Goal: Information Seeking & Learning: Check status

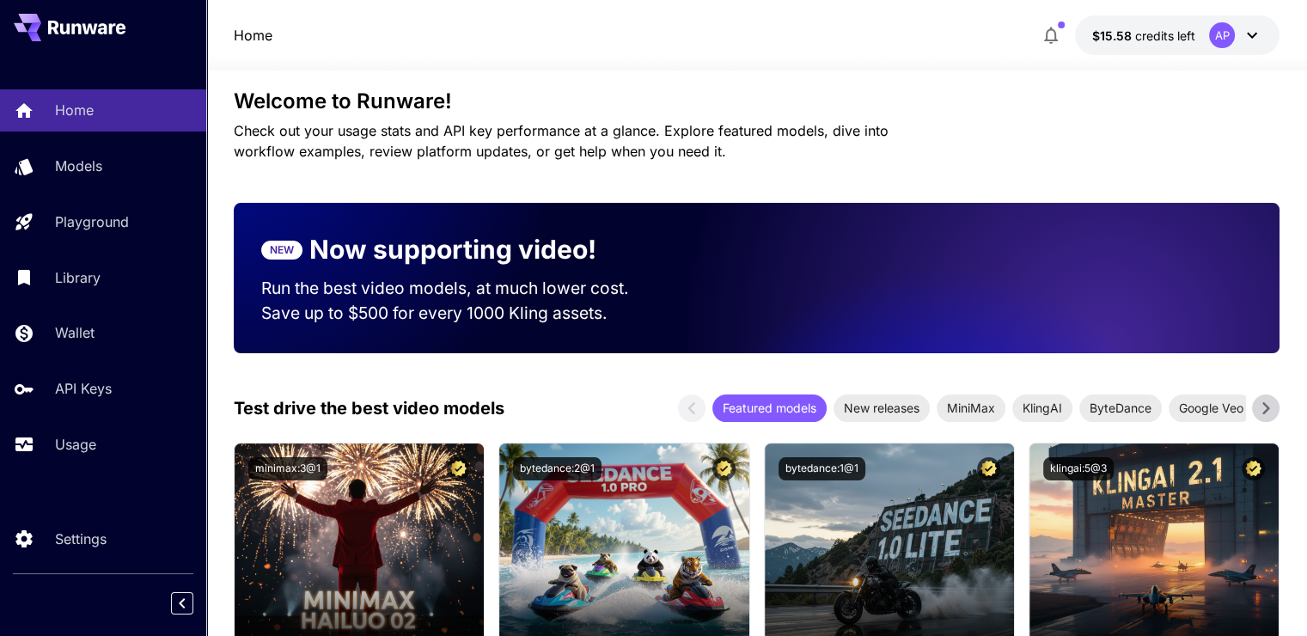
scroll to position [86, 0]
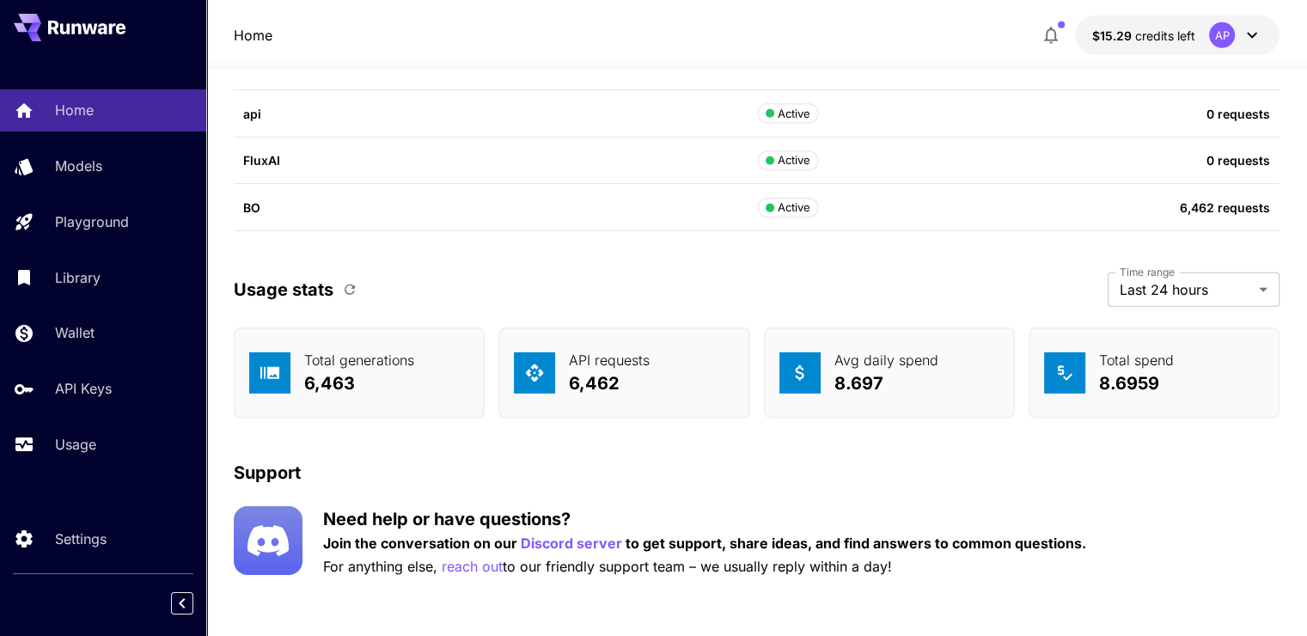
scroll to position [5299, 0]
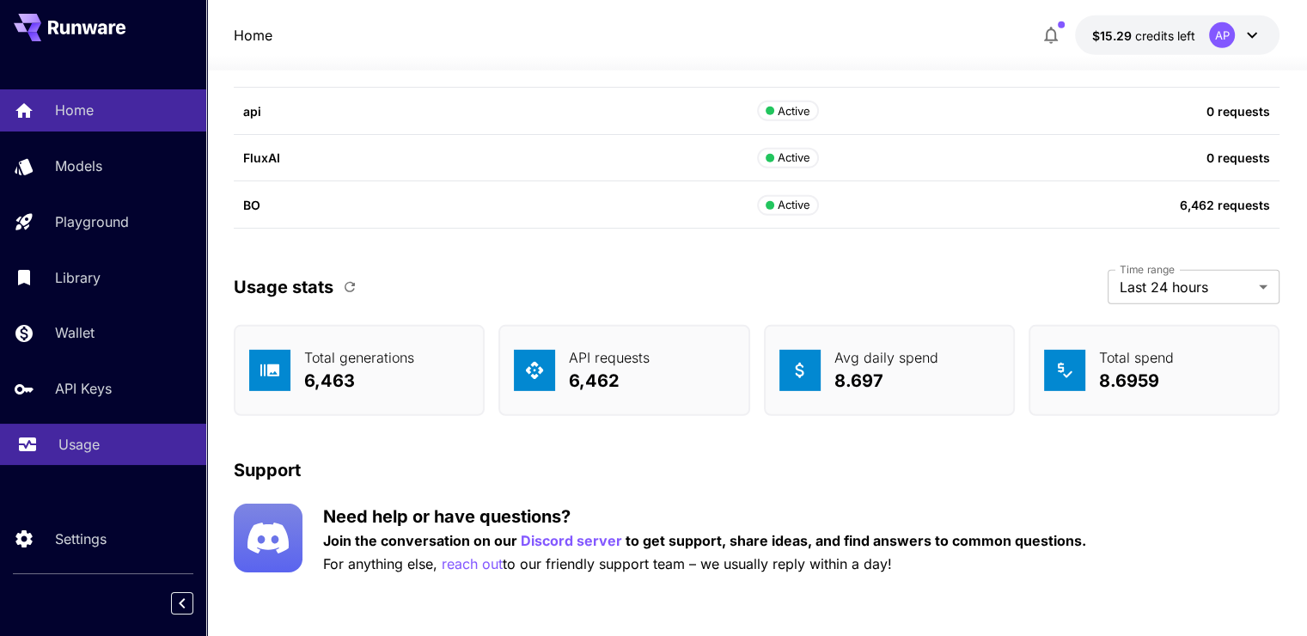
click at [142, 445] on div "Usage" at bounding box center [125, 444] width 134 height 21
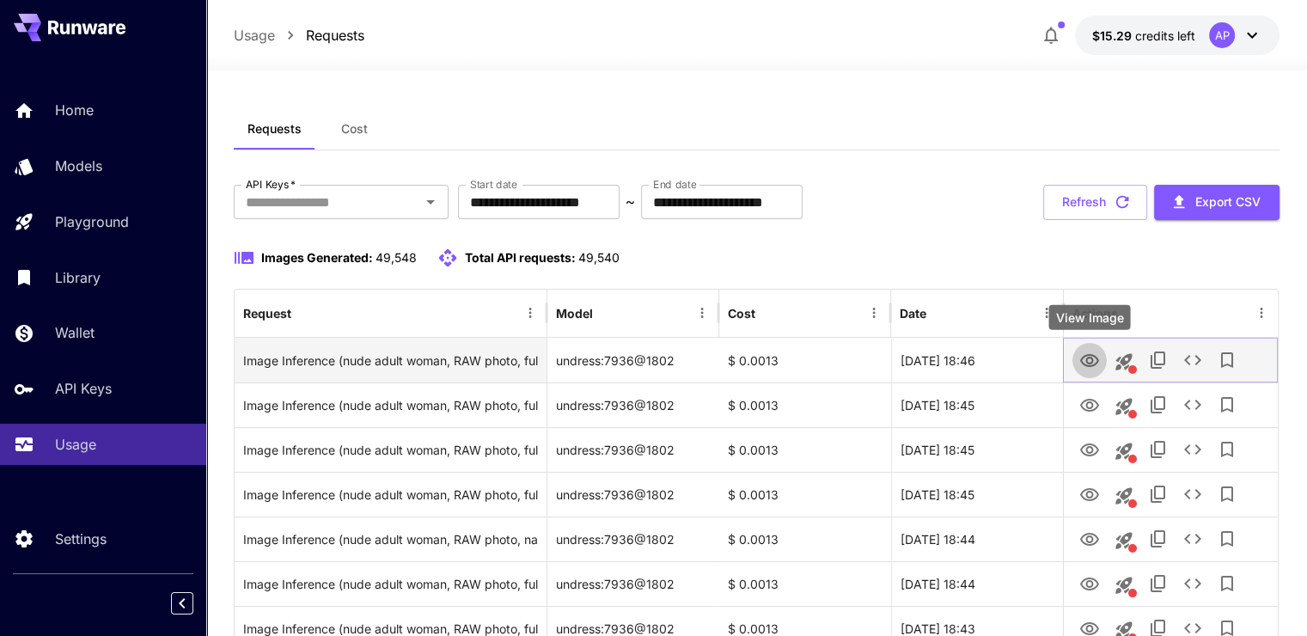
click at [1086, 358] on icon "View Image" at bounding box center [1090, 361] width 21 height 21
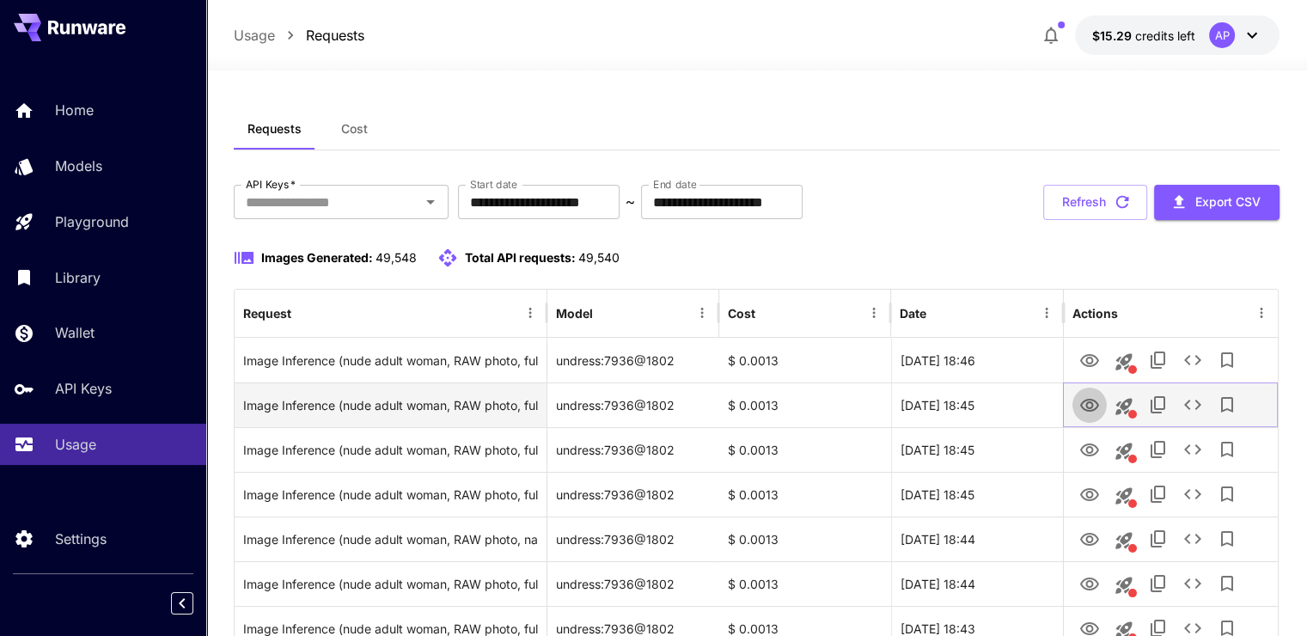
click at [1085, 405] on icon "View Image" at bounding box center [1090, 405] width 21 height 21
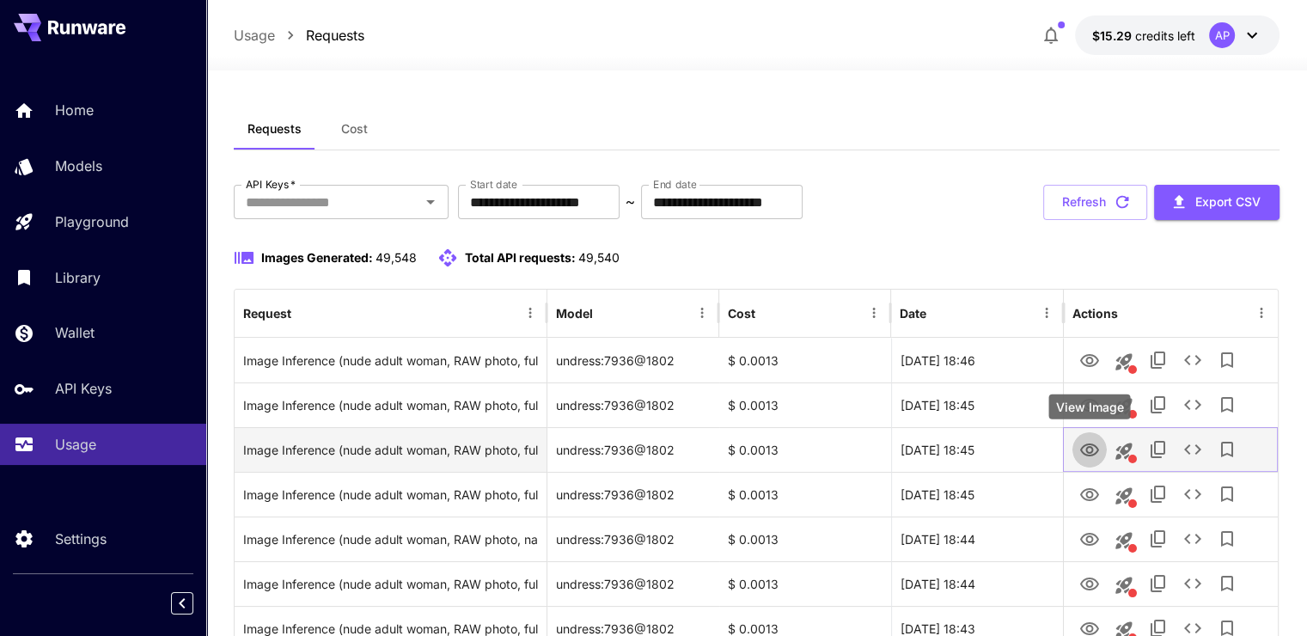
click at [1098, 445] on icon "View Image" at bounding box center [1090, 450] width 21 height 21
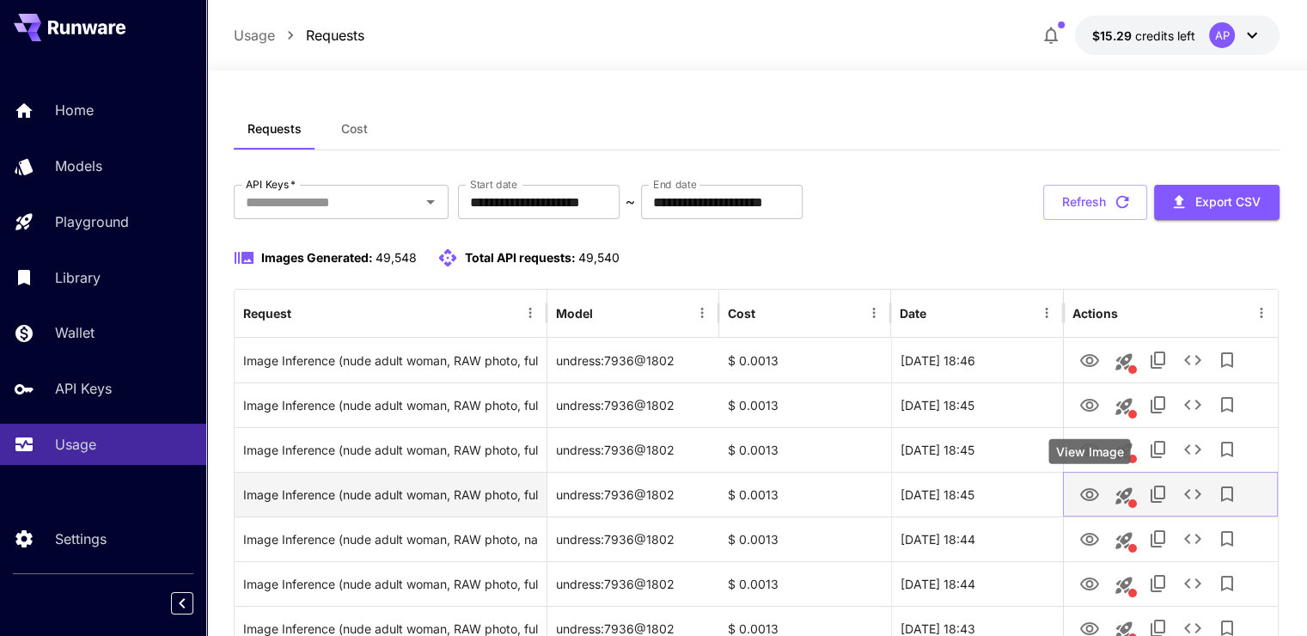
click at [1084, 489] on icon "View Image" at bounding box center [1090, 495] width 21 height 21
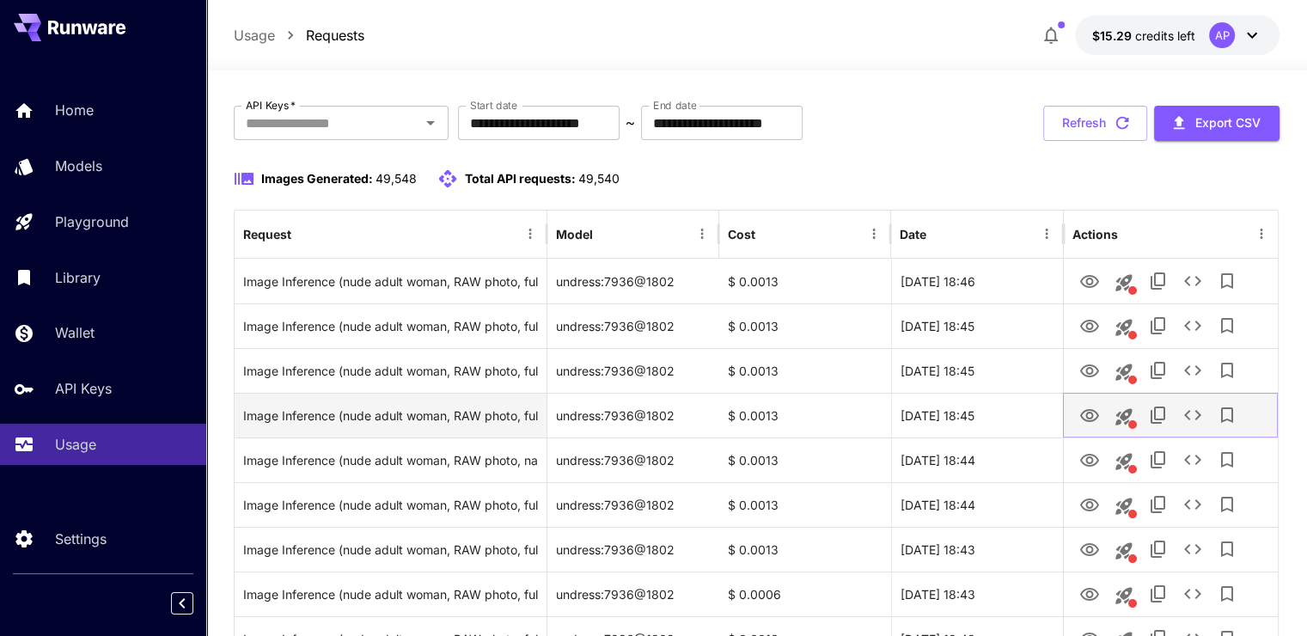
scroll to position [86, 0]
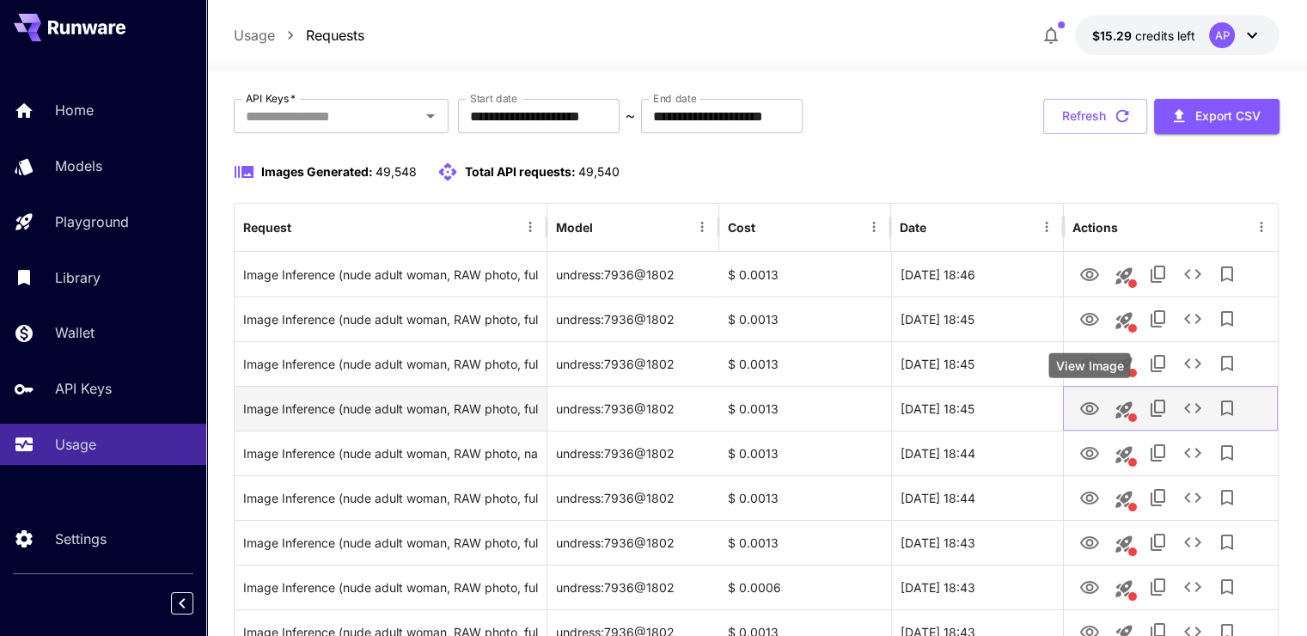
click at [1095, 416] on icon "View Image" at bounding box center [1090, 409] width 21 height 21
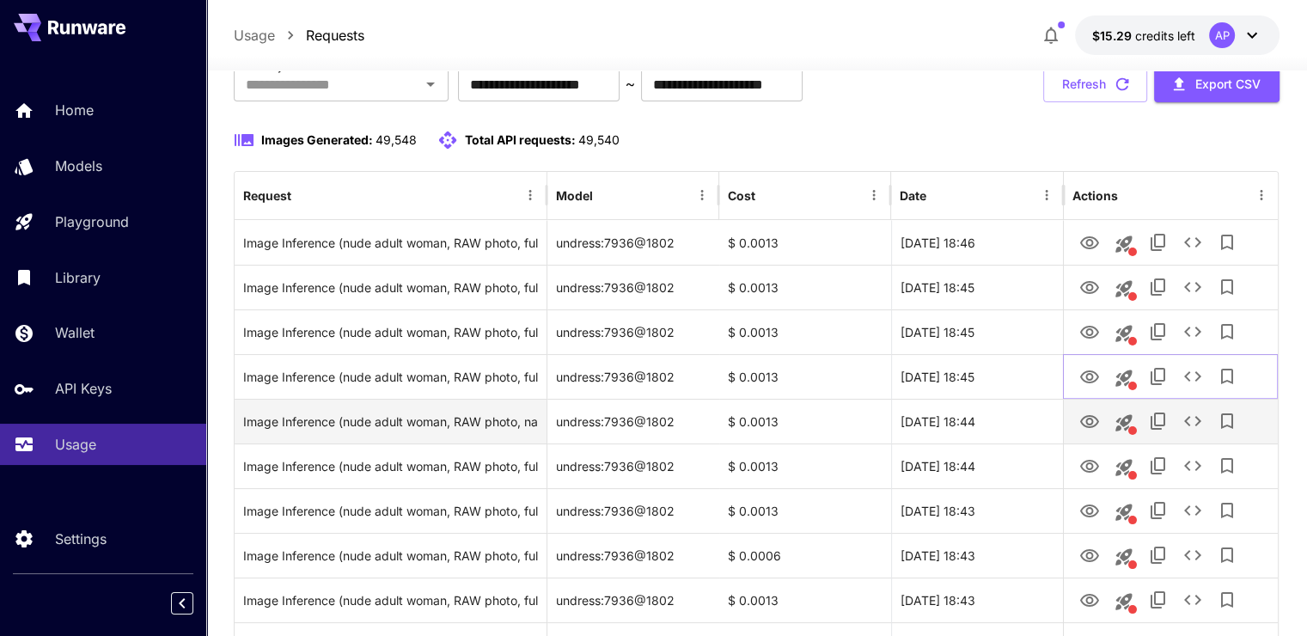
scroll to position [172, 0]
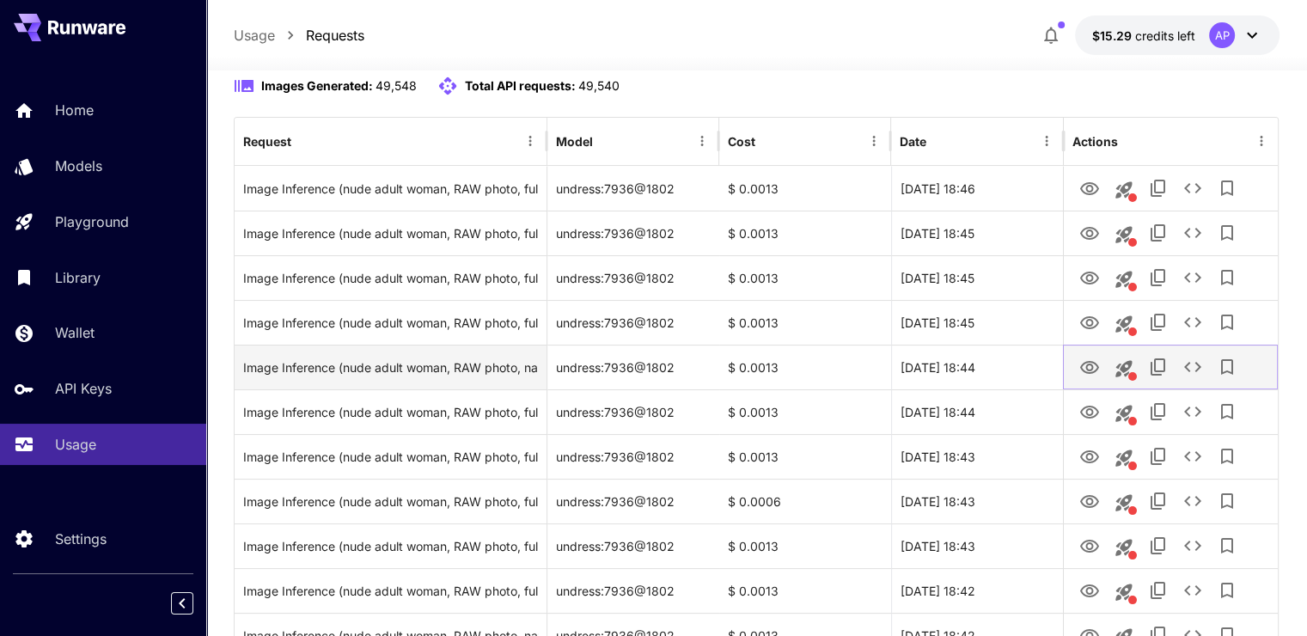
click at [1093, 375] on icon "View Image" at bounding box center [1090, 368] width 21 height 21
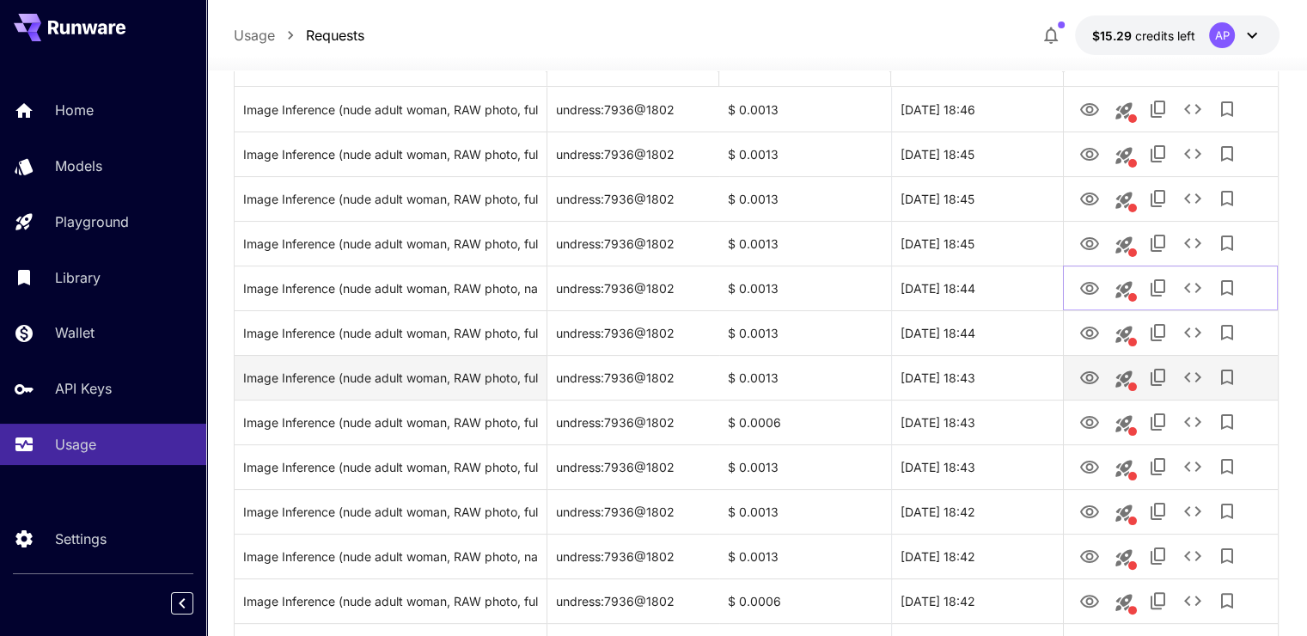
scroll to position [258, 0]
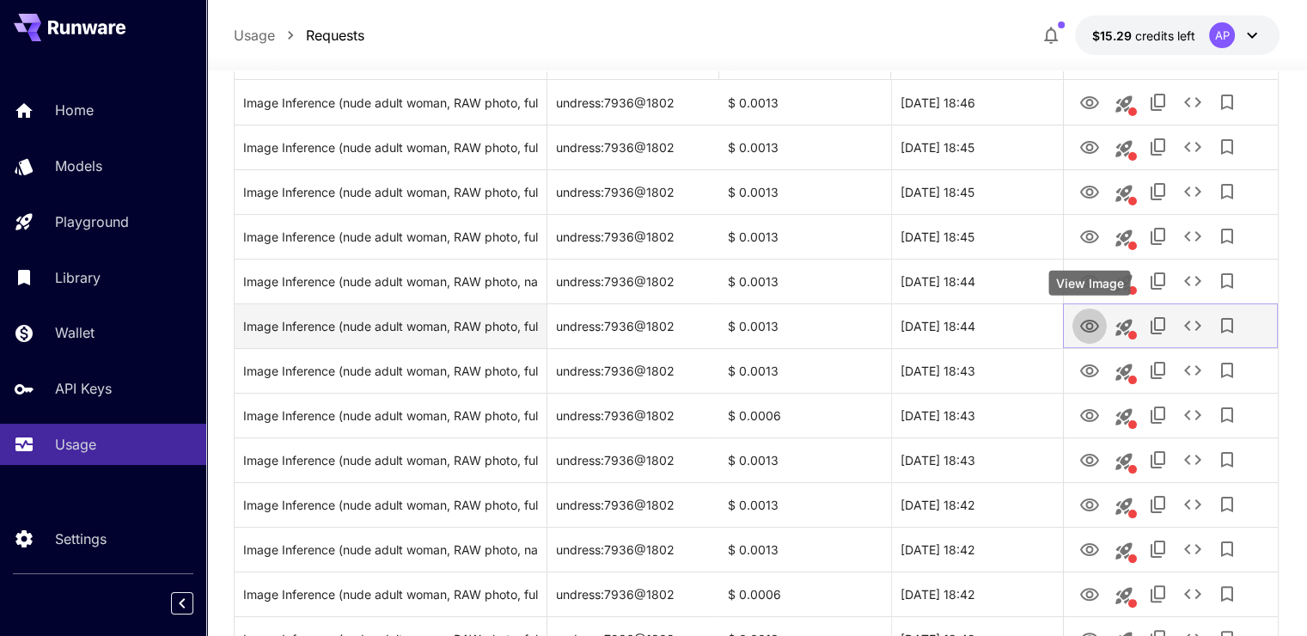
click at [1097, 323] on icon "View Image" at bounding box center [1089, 326] width 19 height 13
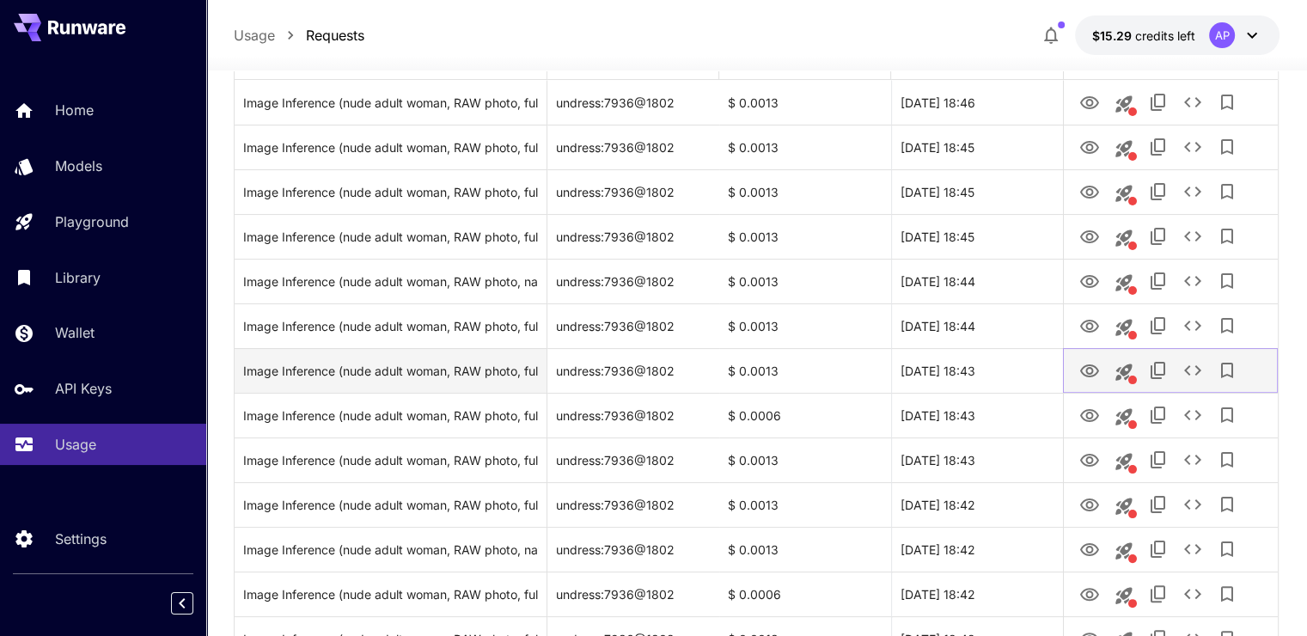
click at [1092, 369] on icon "View Image" at bounding box center [1090, 371] width 21 height 21
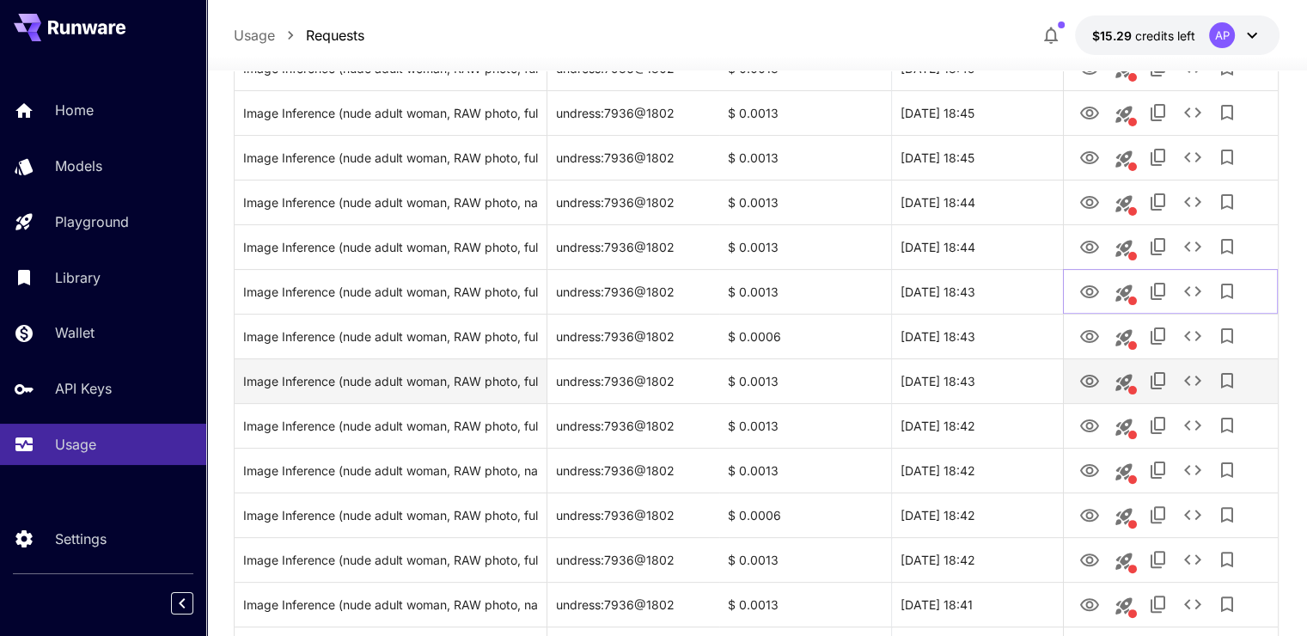
scroll to position [344, 0]
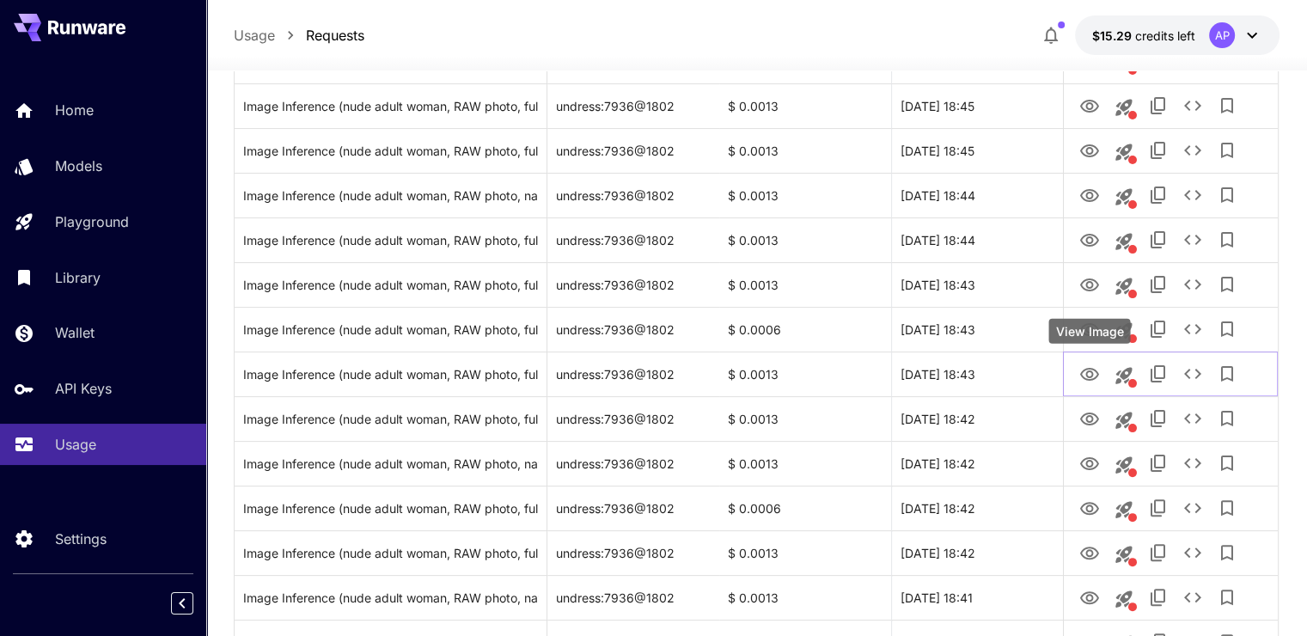
click at [1091, 344] on div "View Image" at bounding box center [1089, 336] width 85 height 39
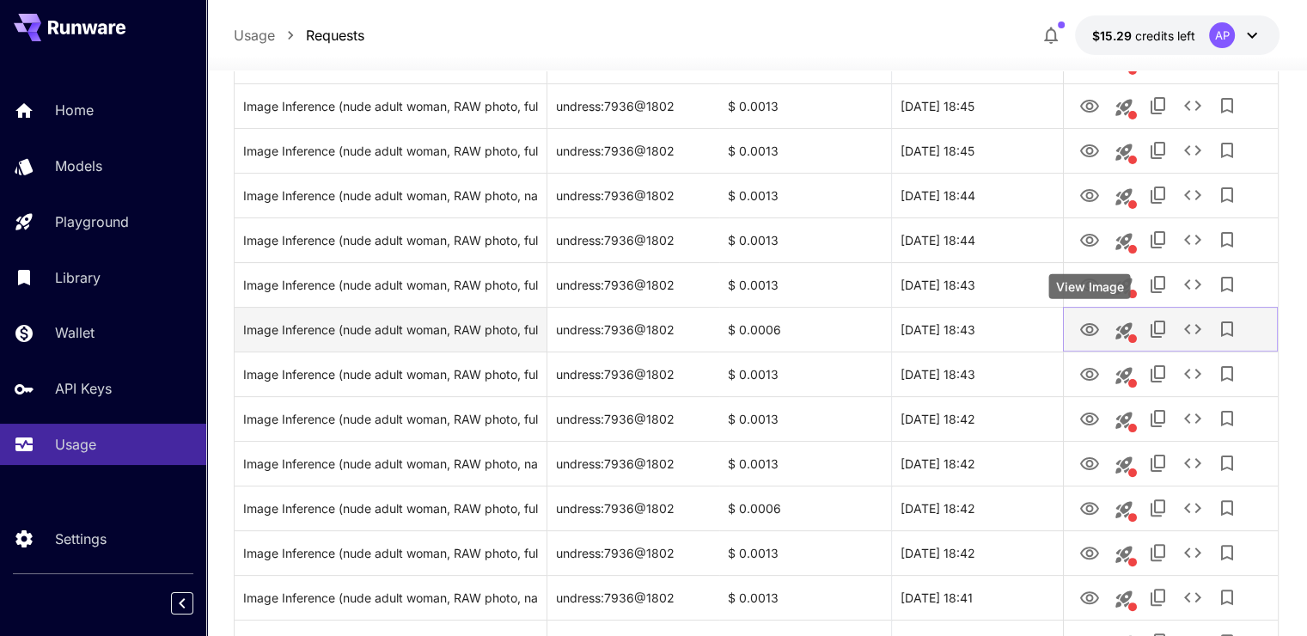
click at [1092, 318] on link "View Image" at bounding box center [1090, 328] width 21 height 21
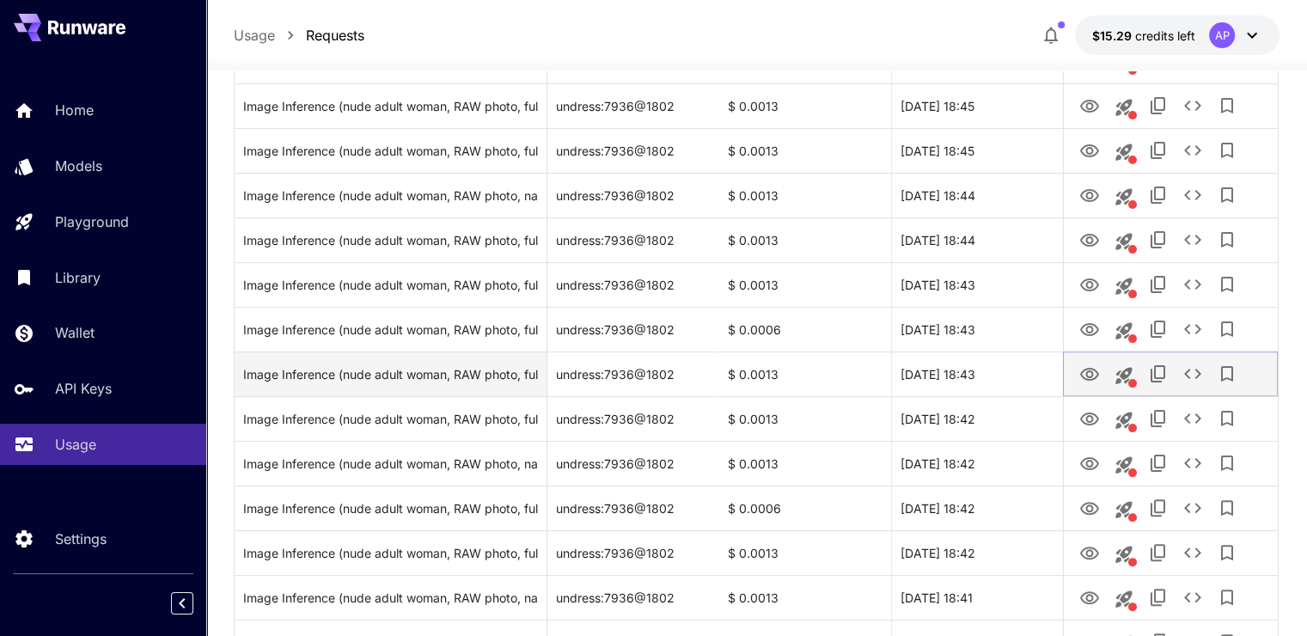
click at [1096, 374] on icon "View Image" at bounding box center [1090, 374] width 21 height 21
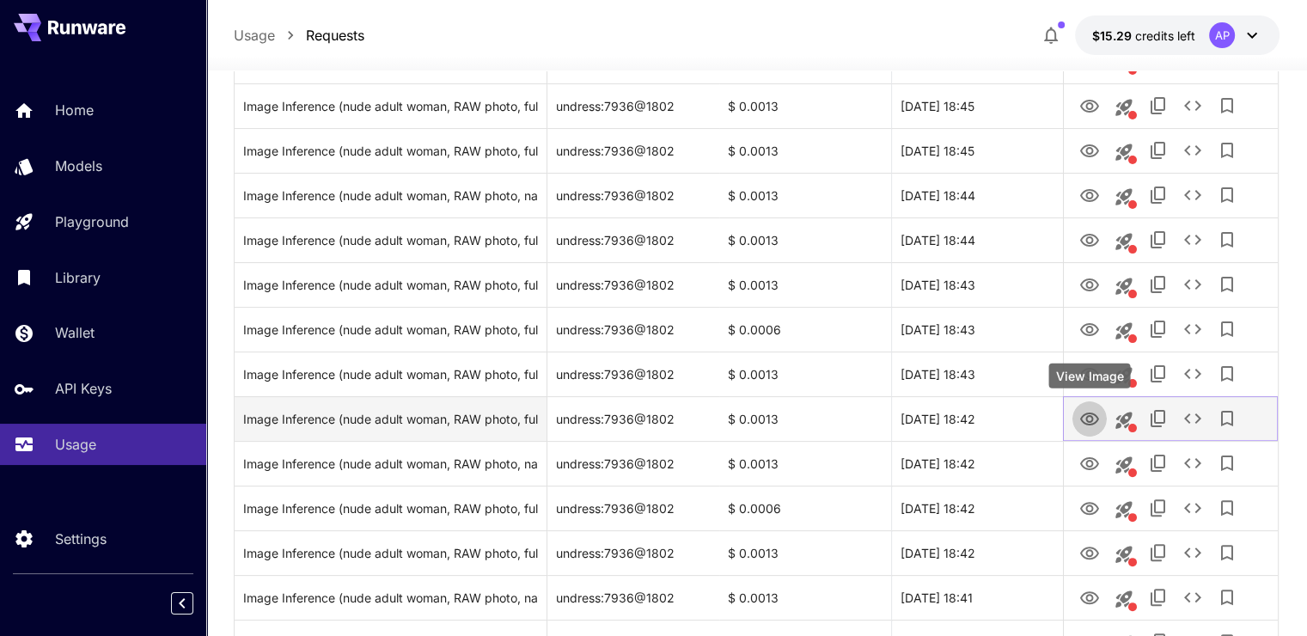
click at [1098, 403] on button "View Image" at bounding box center [1090, 418] width 34 height 35
click at [1100, 424] on button "View Image" at bounding box center [1090, 418] width 34 height 35
click at [1092, 419] on icon "View Image" at bounding box center [1089, 419] width 19 height 13
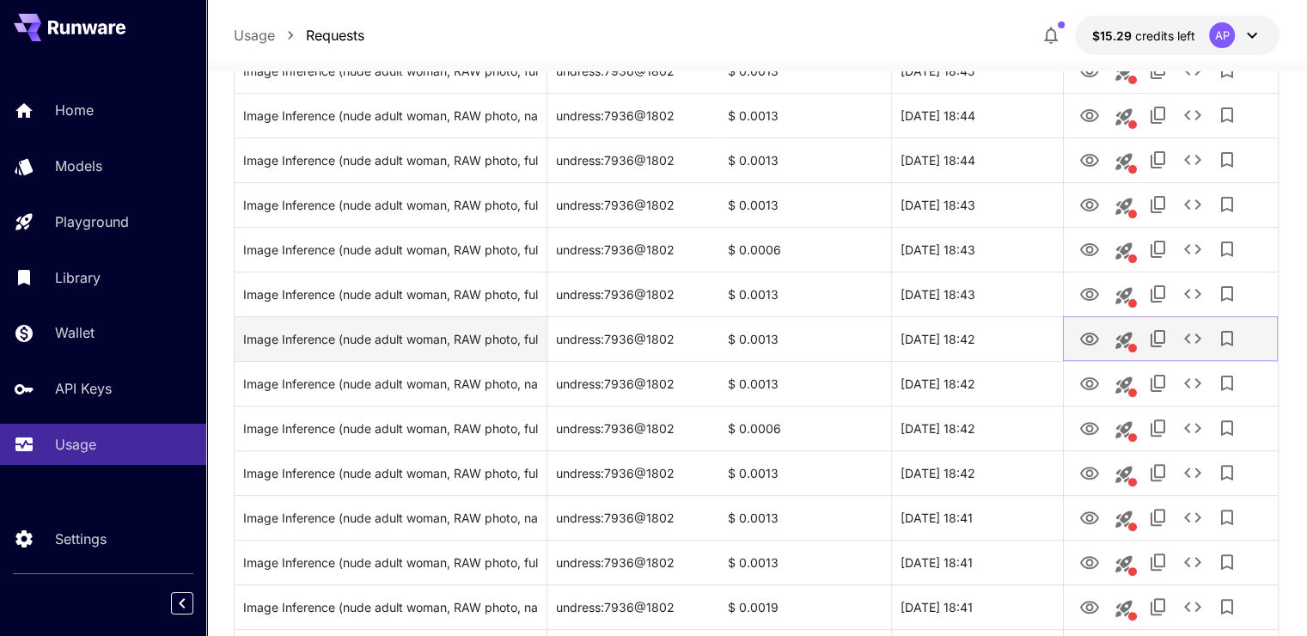
scroll to position [430, 0]
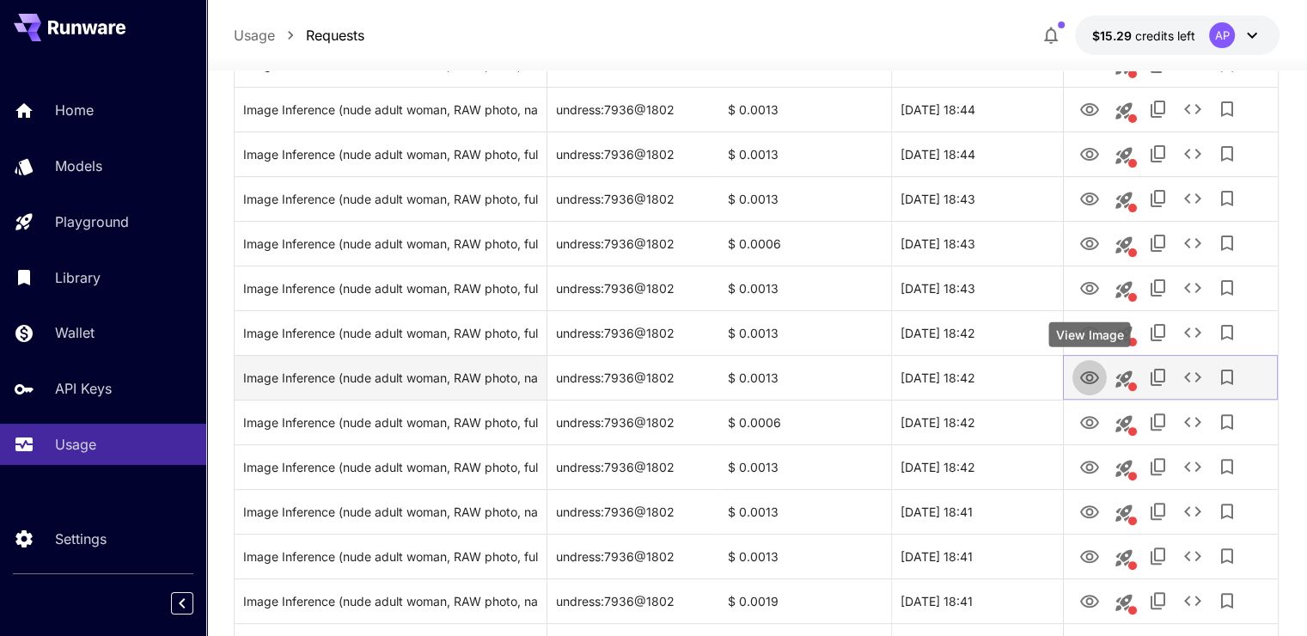
click at [1092, 376] on icon "View Image" at bounding box center [1089, 377] width 19 height 13
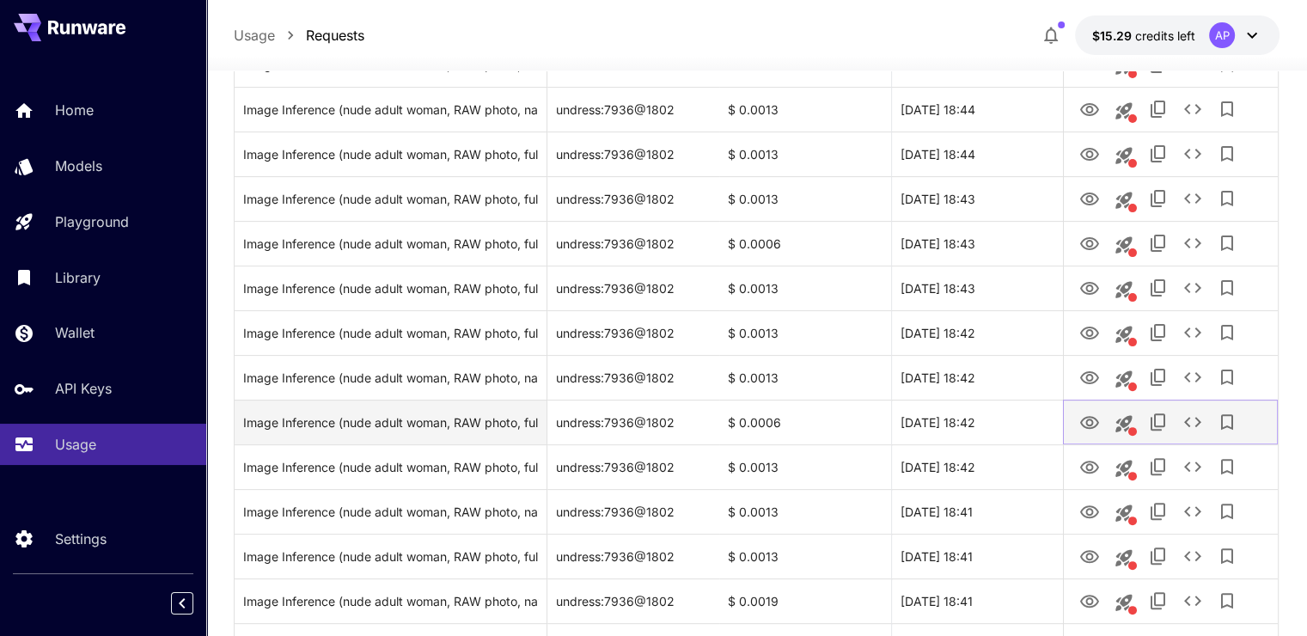
click at [1083, 423] on icon "View Image" at bounding box center [1090, 423] width 21 height 21
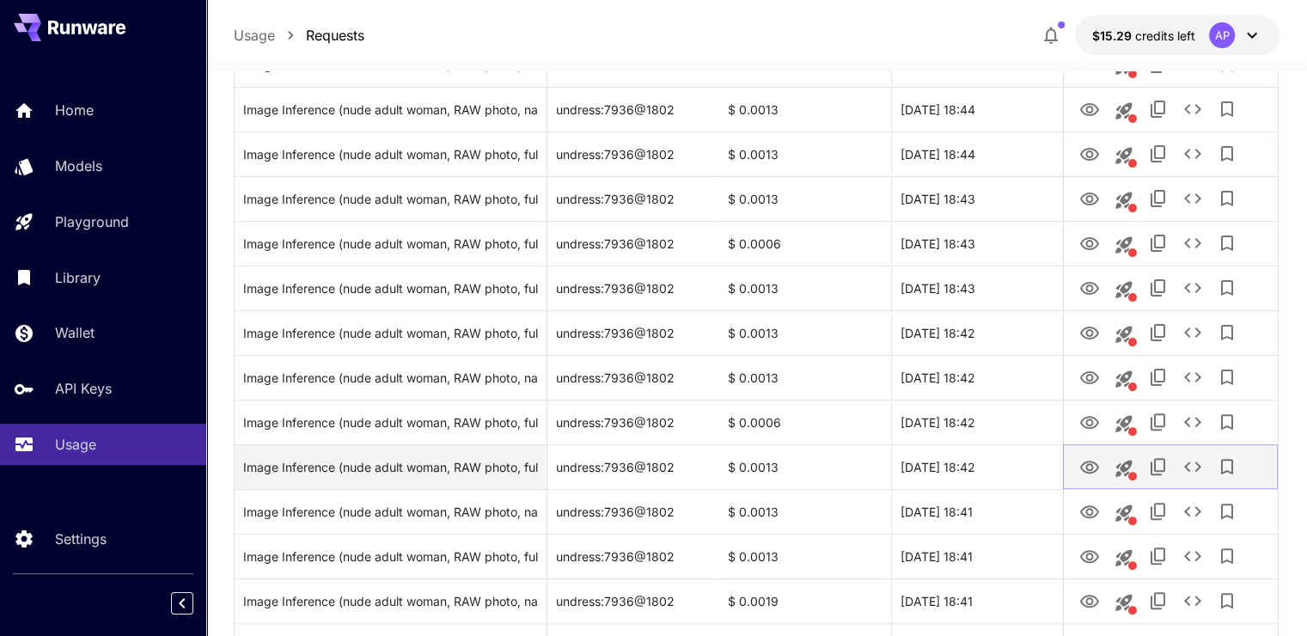
click at [1088, 454] on button "View Image" at bounding box center [1090, 466] width 34 height 35
click at [1096, 475] on icon "View Image" at bounding box center [1090, 467] width 21 height 21
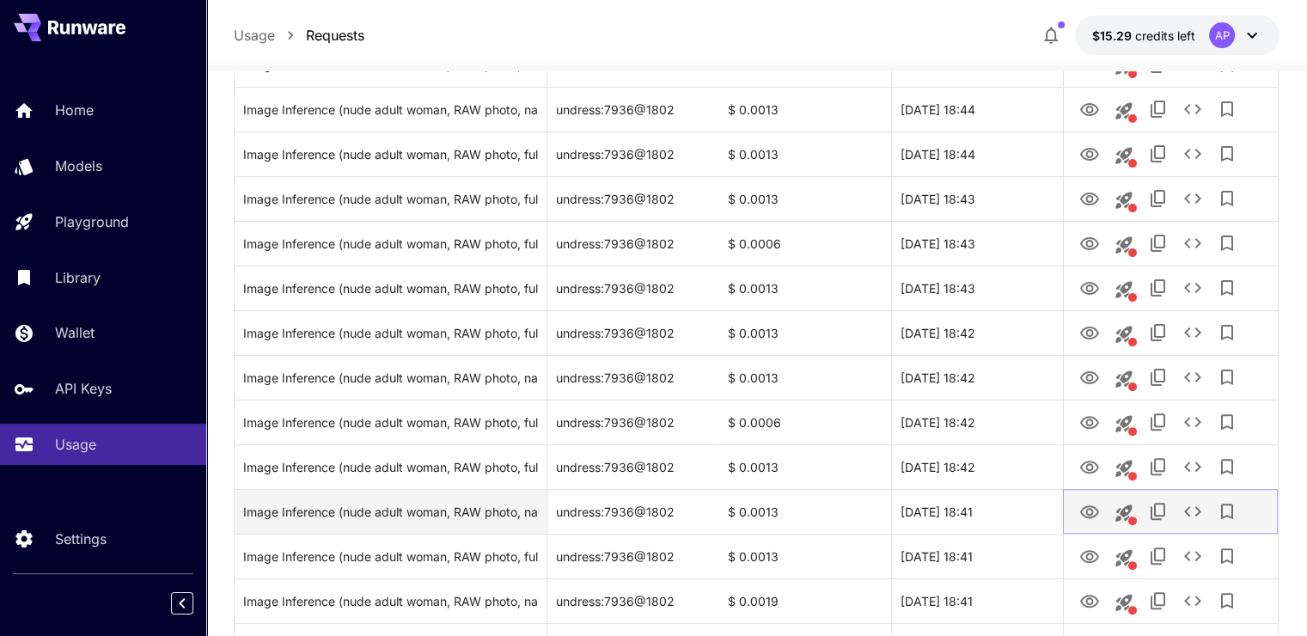
click at [1086, 505] on icon "View Image" at bounding box center [1090, 512] width 21 height 21
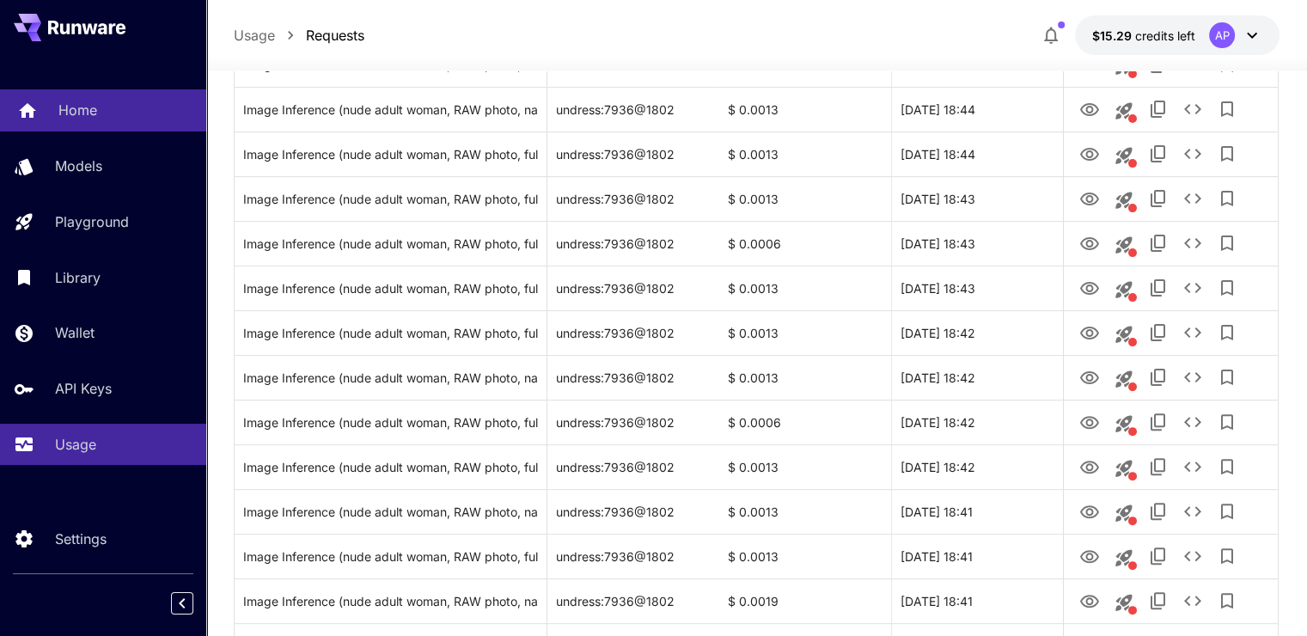
click at [100, 107] on div "Home" at bounding box center [125, 110] width 134 height 21
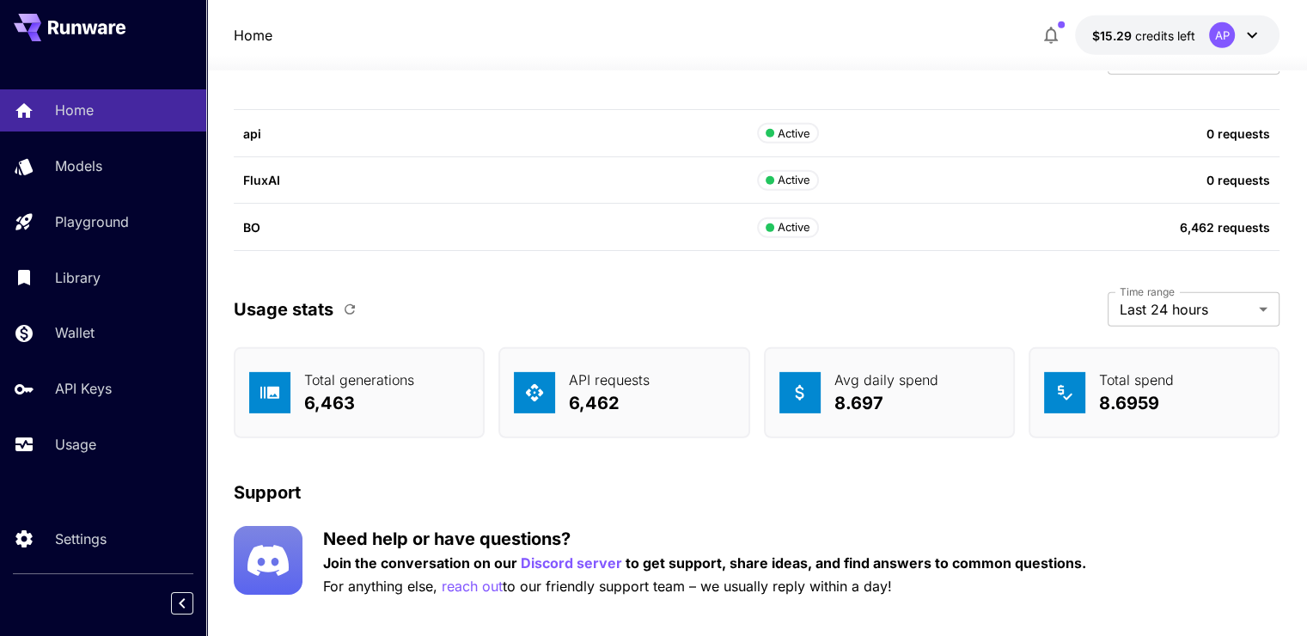
scroll to position [5299, 0]
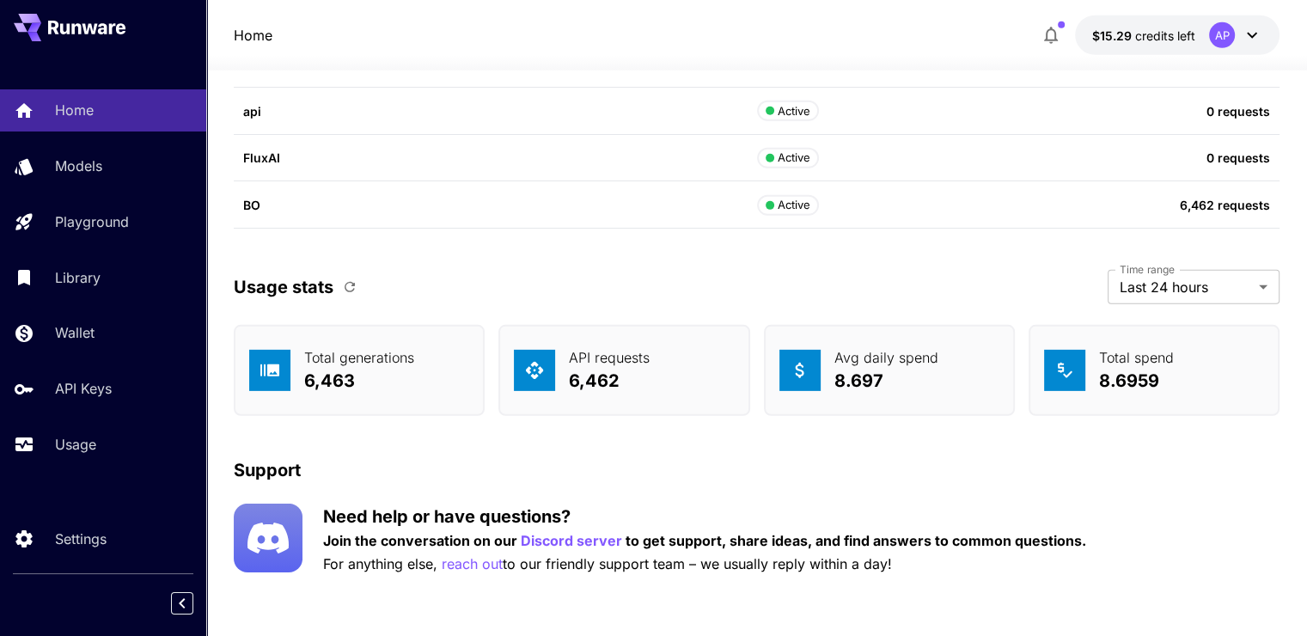
click at [364, 285] on div "Usage stats Time range Last 24 hours ******* Time range" at bounding box center [757, 287] width 1046 height 34
click at [342, 285] on icon "button" at bounding box center [349, 286] width 15 height 15
click at [107, 471] on div "Home Models Playground Library Wallet API Keys Usage" at bounding box center [103, 277] width 206 height 444
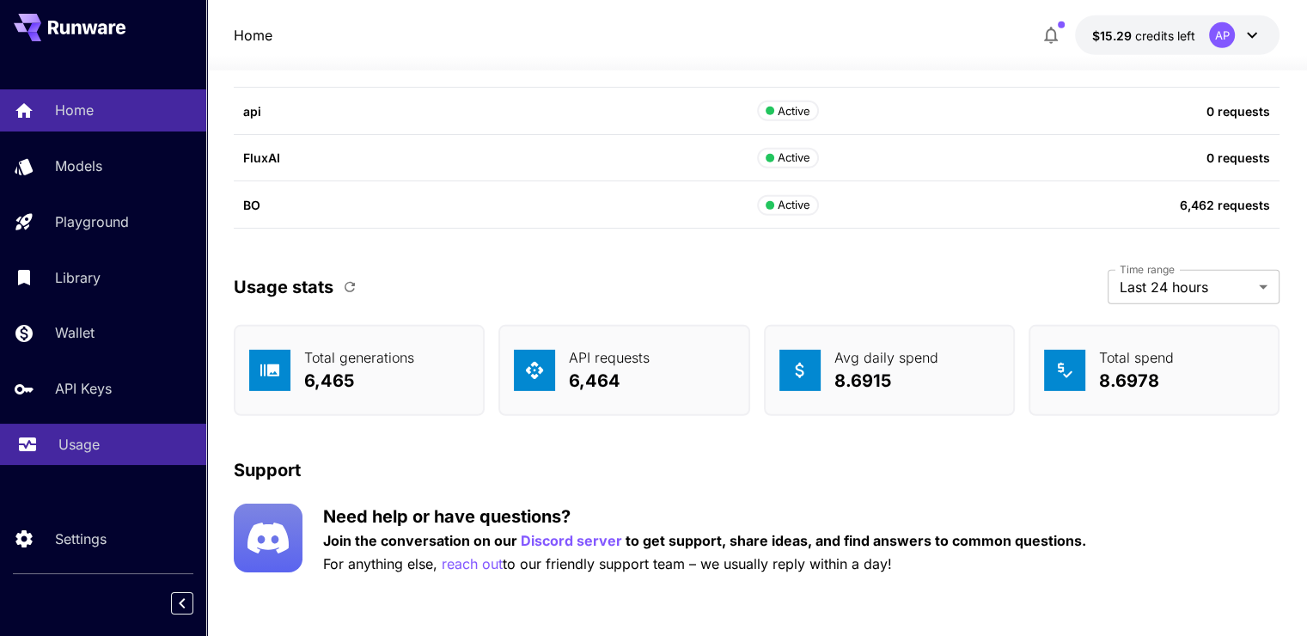
click at [108, 466] on link "Usage" at bounding box center [103, 445] width 206 height 42
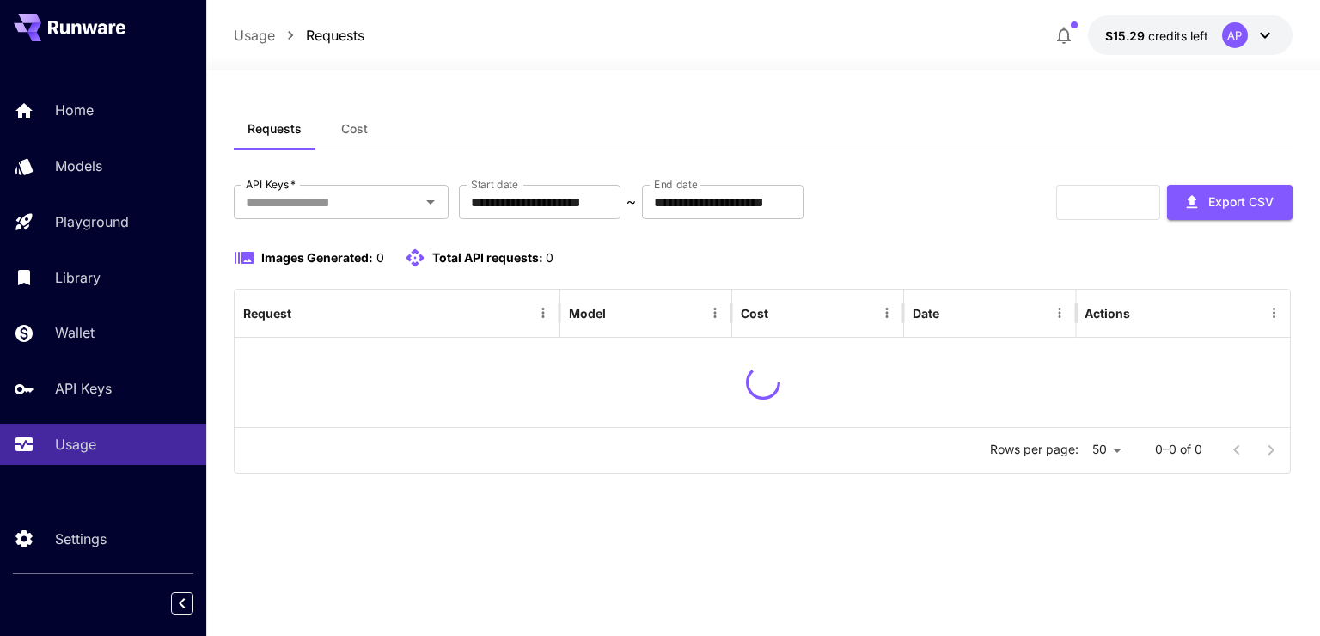
click at [360, 138] on button "Cost" at bounding box center [353, 128] width 77 height 41
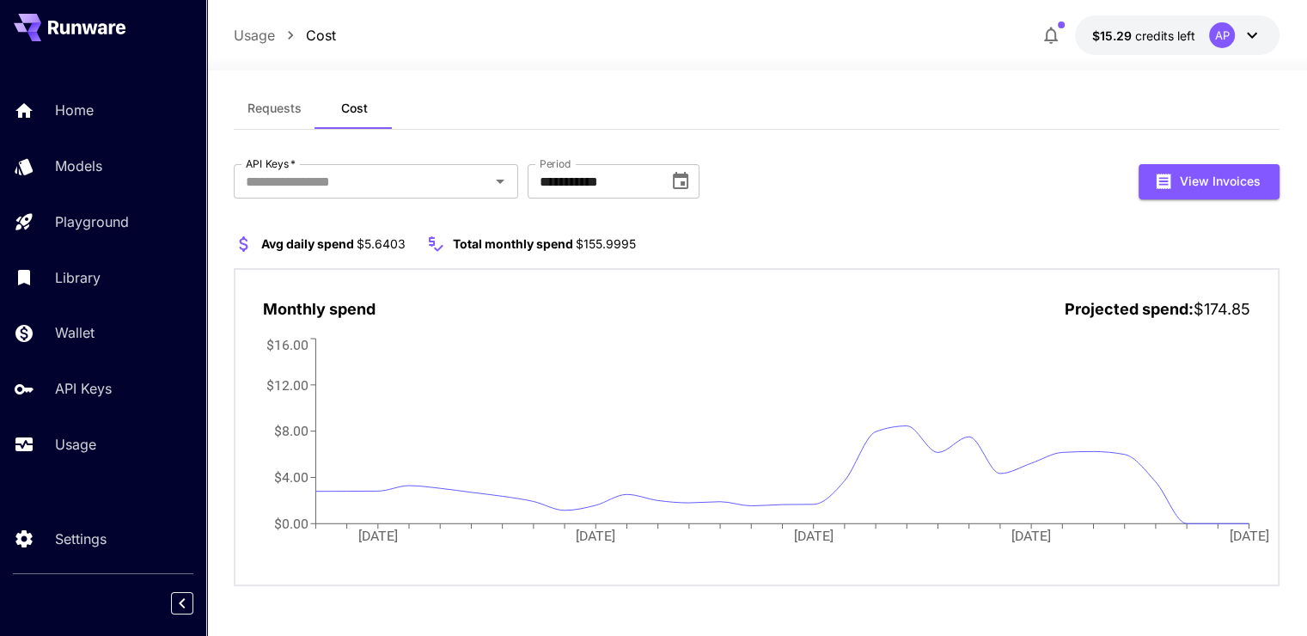
scroll to position [21, 0]
click at [694, 172] on button "Choose date, selected date is Aug 1, 2025" at bounding box center [681, 180] width 34 height 34
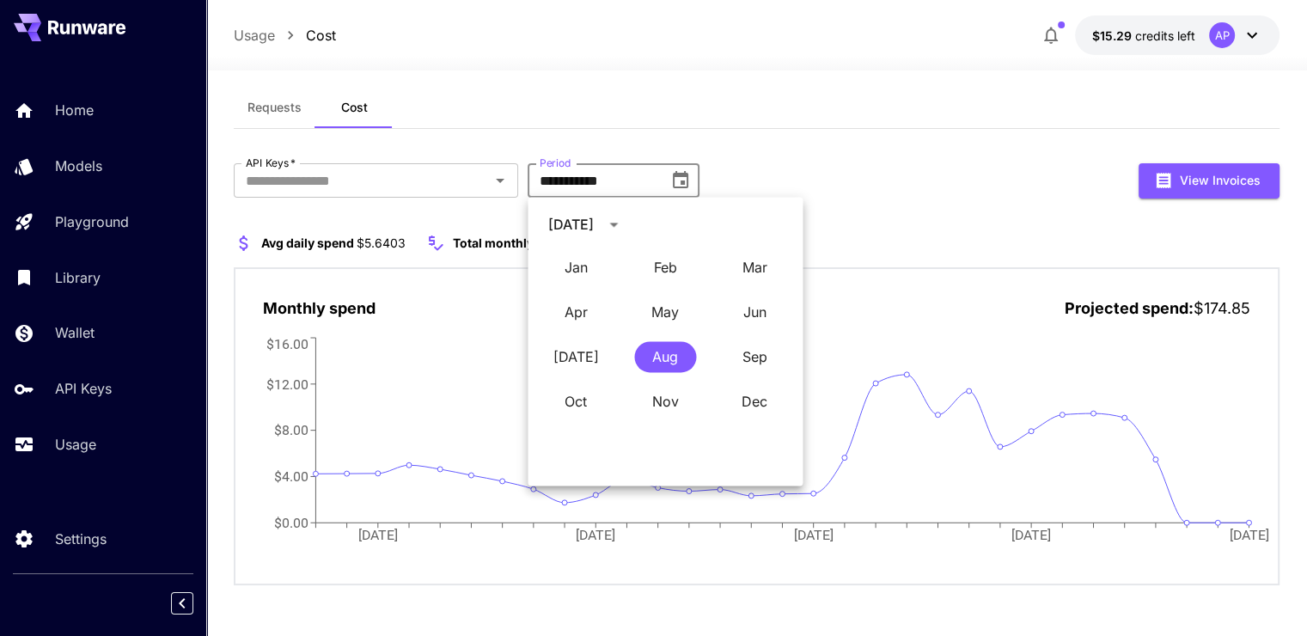
click at [740, 159] on div "**********" at bounding box center [757, 343] width 1046 height 512
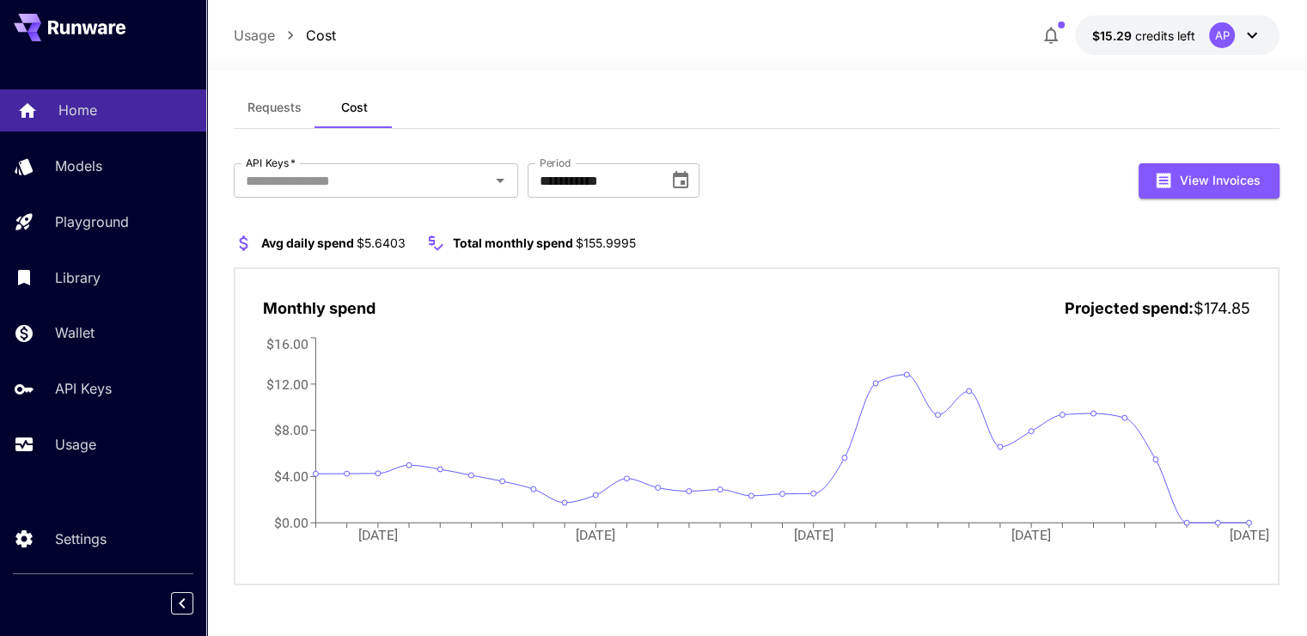
click at [92, 113] on p "Home" at bounding box center [77, 110] width 39 height 21
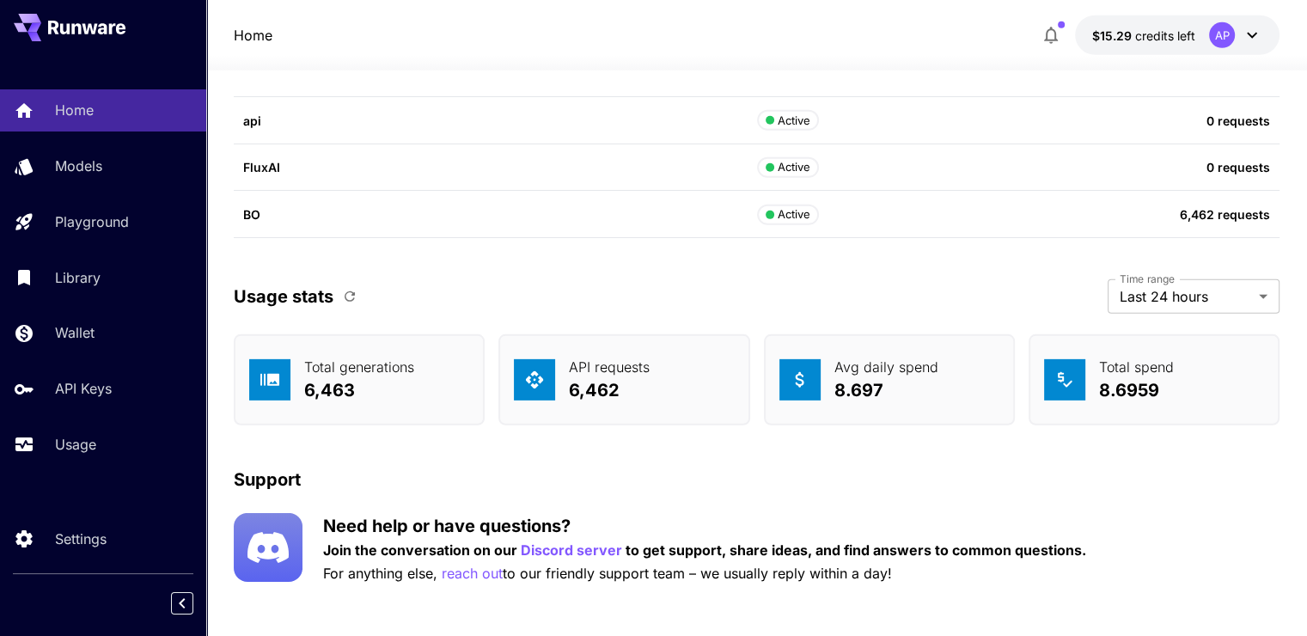
scroll to position [5299, 0]
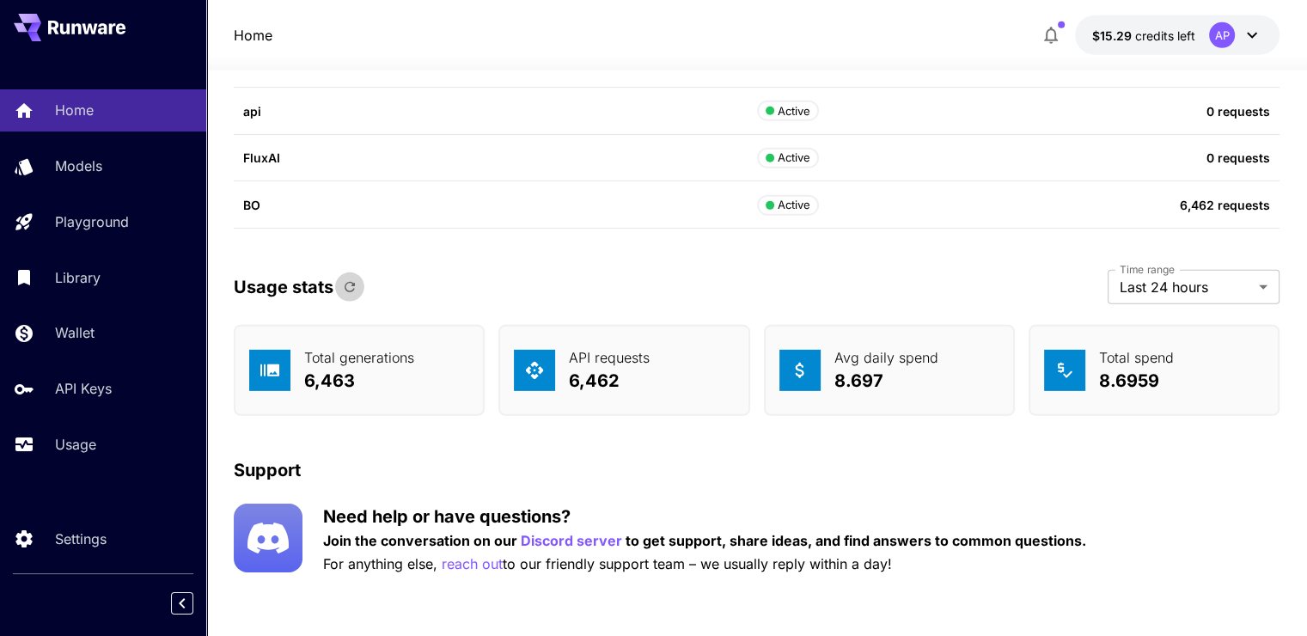
click at [355, 285] on icon "button" at bounding box center [349, 286] width 15 height 15
click at [141, 125] on link "Home" at bounding box center [103, 110] width 206 height 42
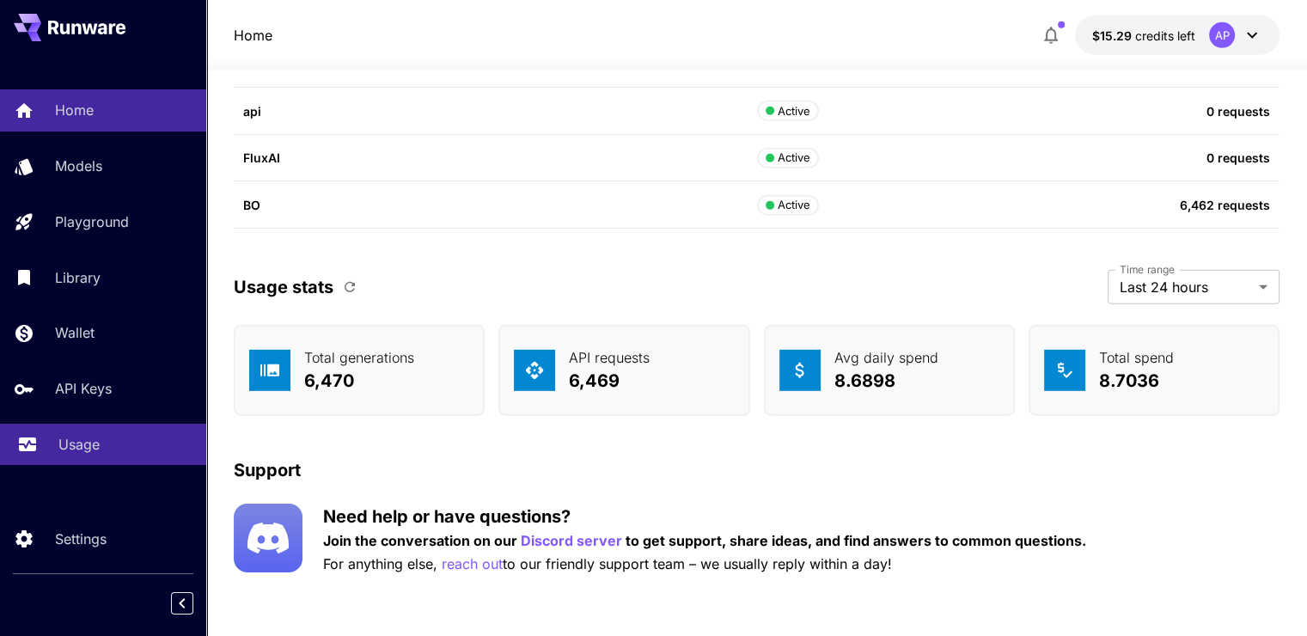
click at [95, 442] on p "Usage" at bounding box center [78, 444] width 41 height 21
